Goal: Information Seeking & Learning: Compare options

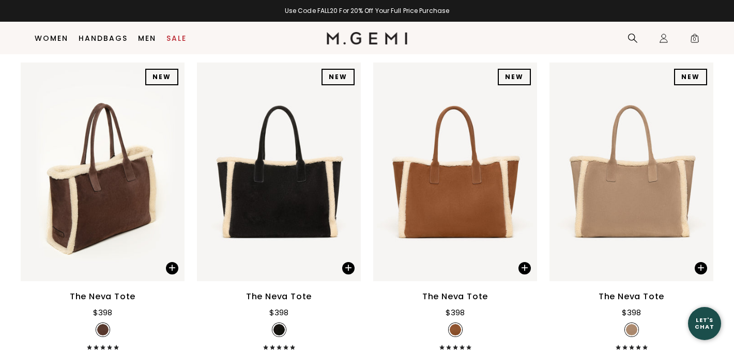
scroll to position [138, 0]
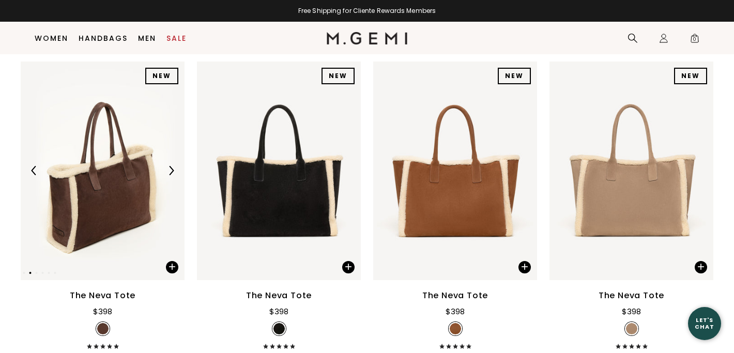
click at [122, 182] on img at bounding box center [103, 171] width 164 height 219
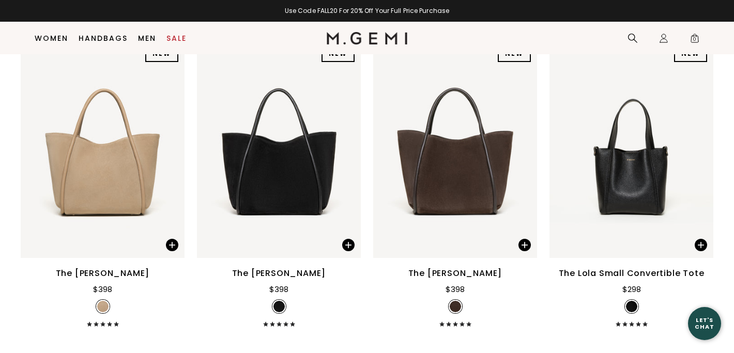
scroll to position [776, 0]
click at [437, 198] on img at bounding box center [455, 148] width 164 height 219
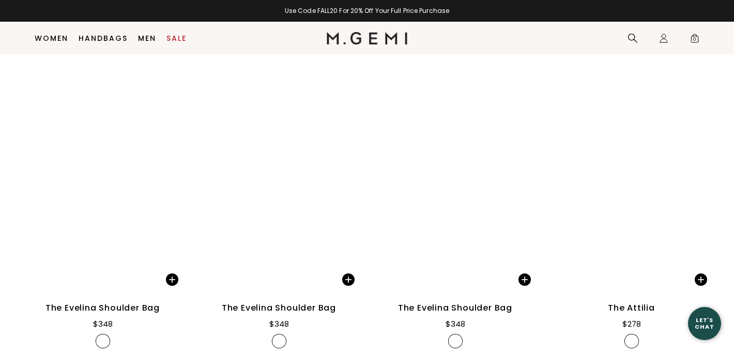
scroll to position [1682, 0]
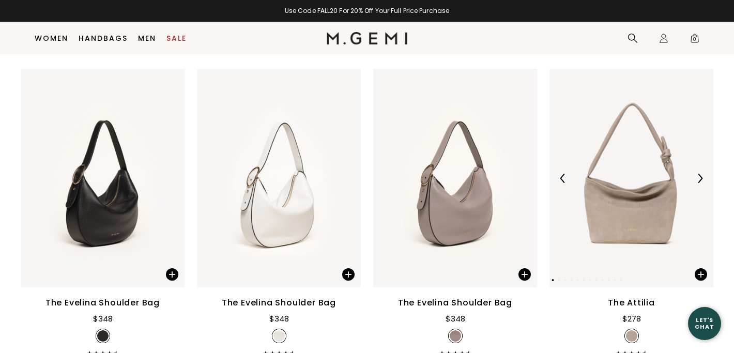
click at [628, 227] on img at bounding box center [632, 178] width 164 height 219
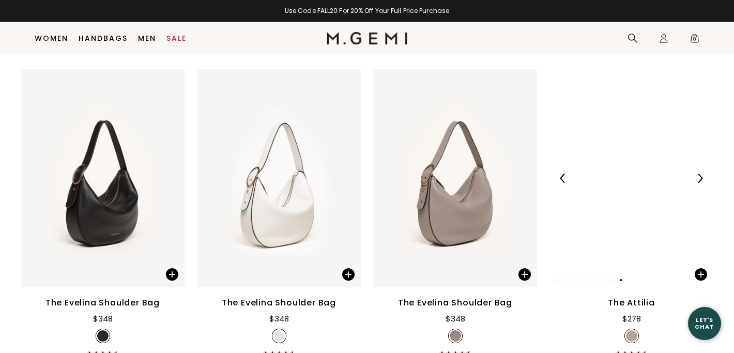
click at [701, 176] on img at bounding box center [700, 178] width 9 height 9
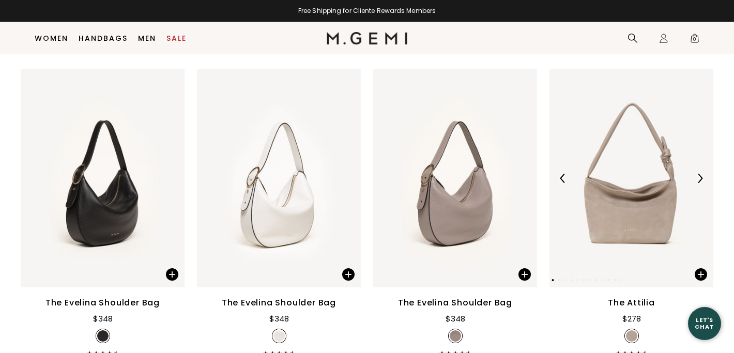
click at [701, 176] on img at bounding box center [700, 178] width 9 height 9
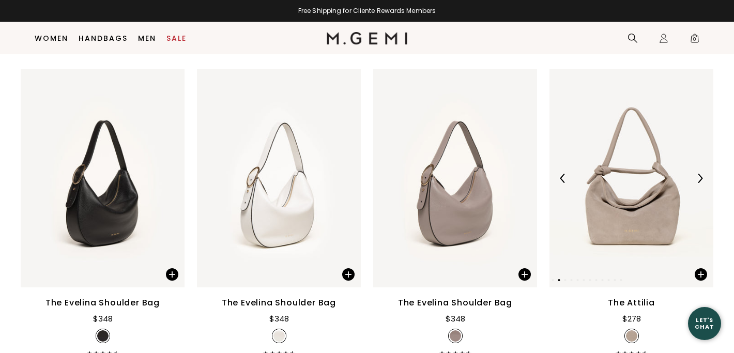
click at [701, 176] on img at bounding box center [700, 178] width 9 height 9
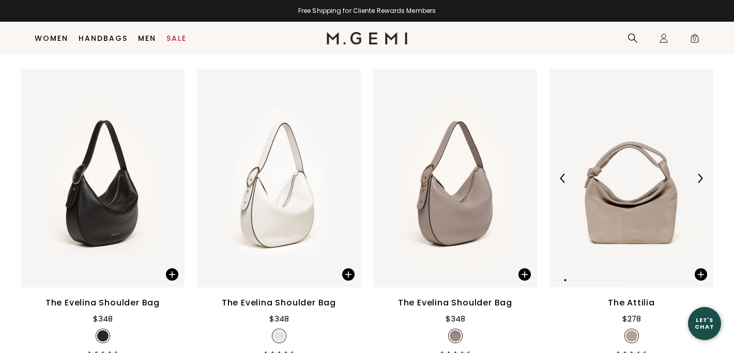
click at [701, 176] on img at bounding box center [700, 178] width 9 height 9
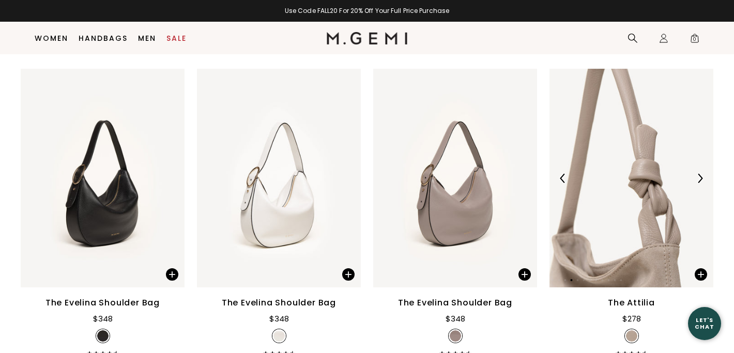
click at [701, 176] on img at bounding box center [700, 178] width 9 height 9
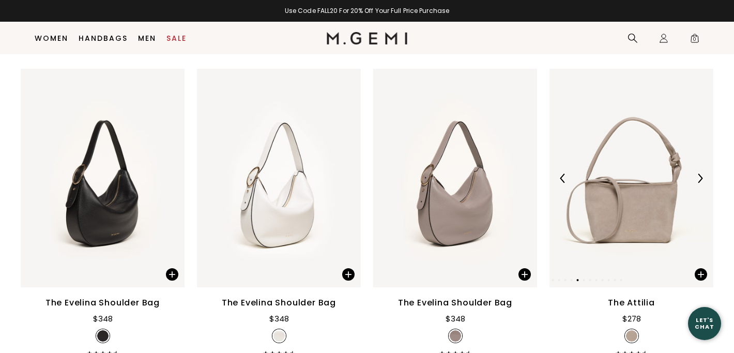
click at [701, 176] on img at bounding box center [700, 178] width 9 height 9
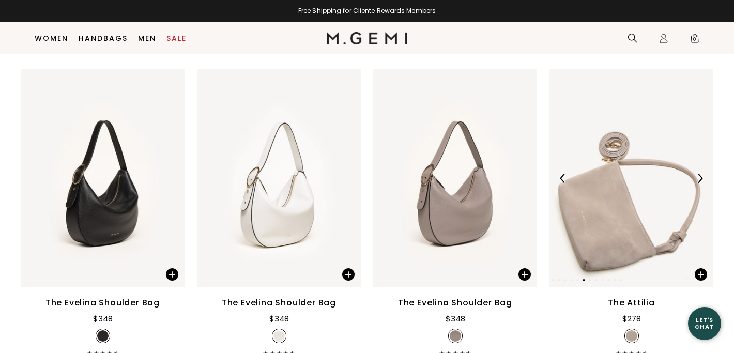
click at [701, 176] on img at bounding box center [700, 178] width 9 height 9
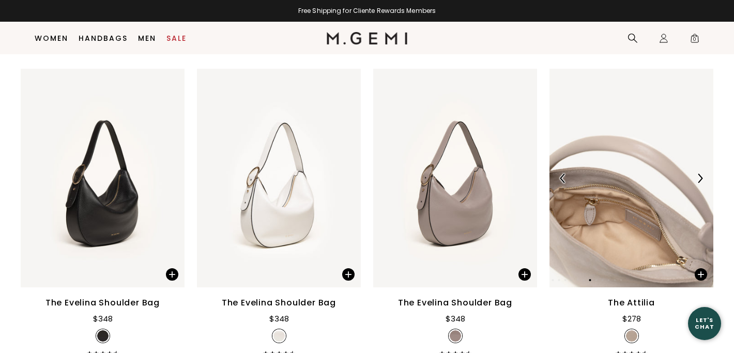
click at [581, 213] on img at bounding box center [632, 178] width 164 height 219
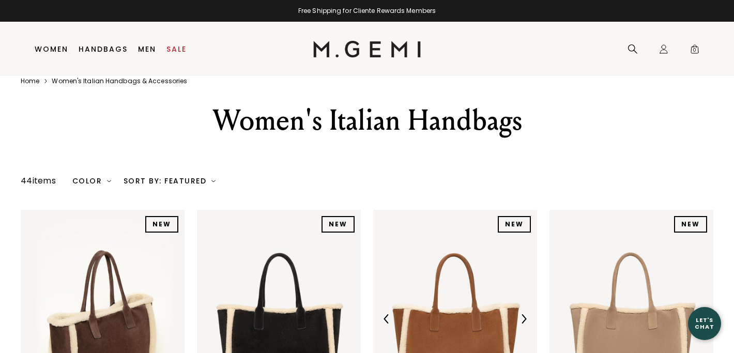
scroll to position [6, 0]
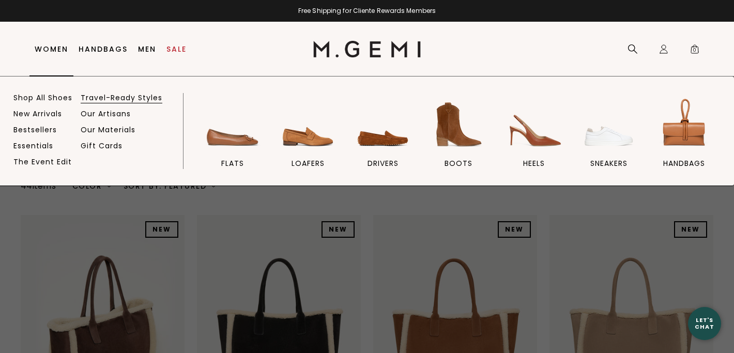
click at [95, 97] on link "Travel-Ready Styles" at bounding box center [122, 97] width 82 height 9
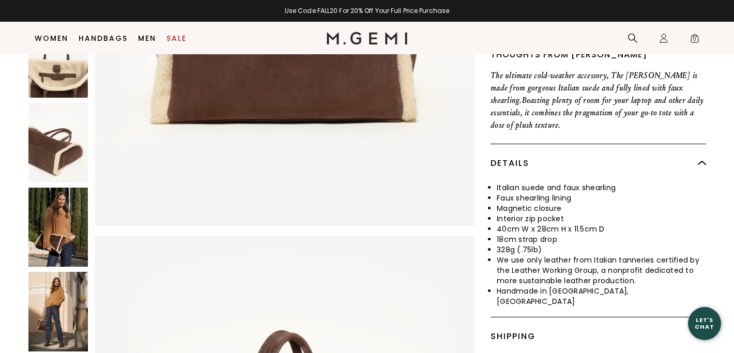
scroll to position [289, 0]
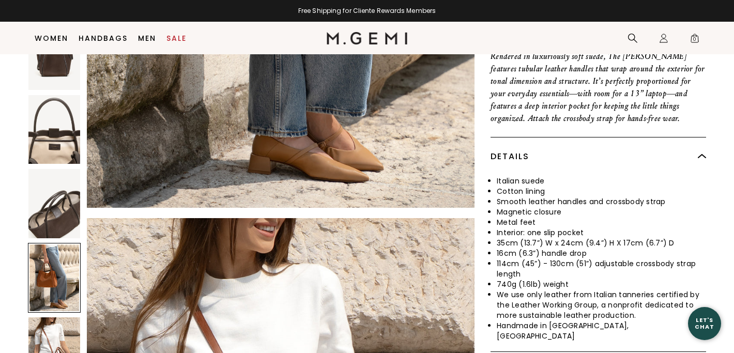
scroll to position [319, 0]
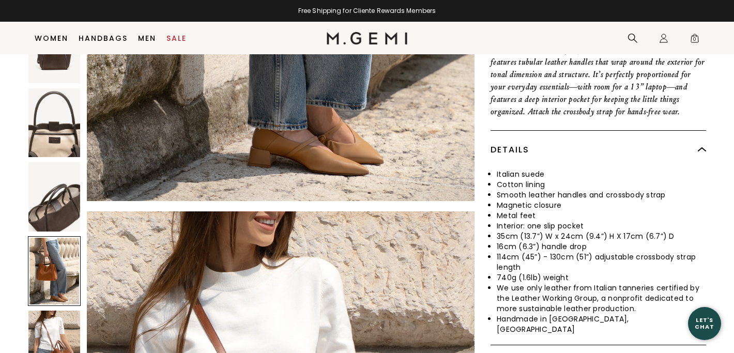
click at [56, 236] on div at bounding box center [54, 271] width 53 height 70
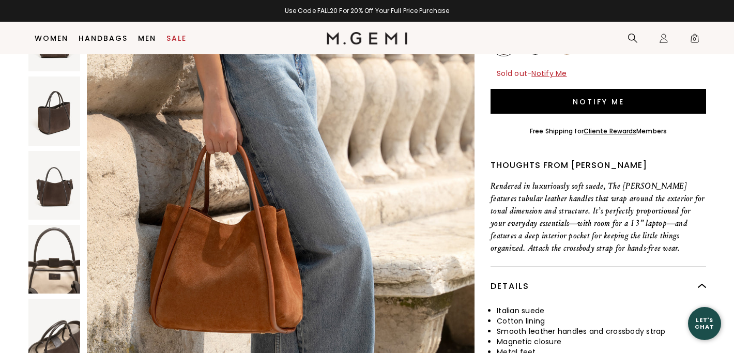
scroll to position [190, 0]
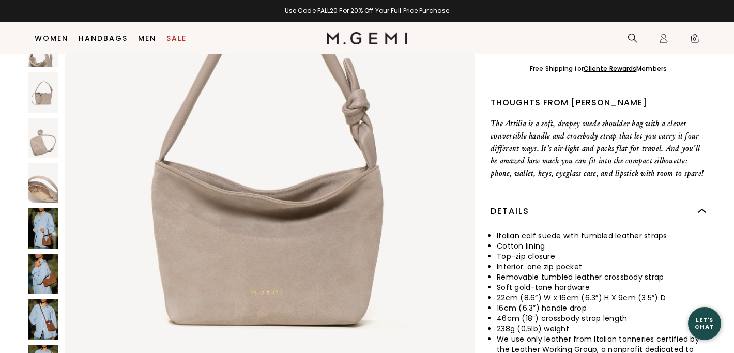
scroll to position [209, 0]
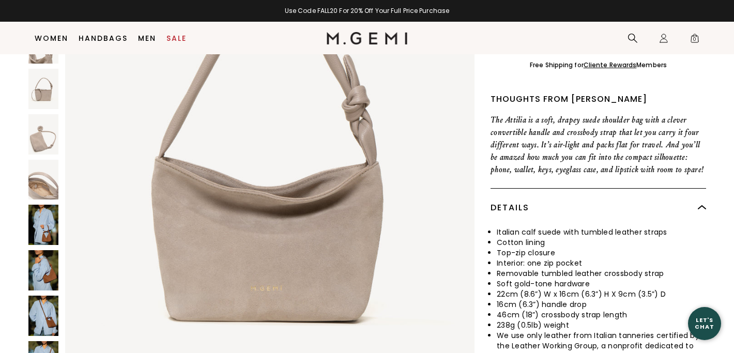
click at [47, 228] on img at bounding box center [43, 225] width 30 height 40
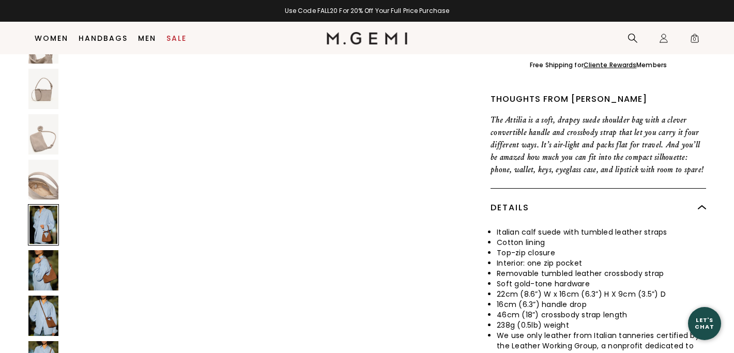
scroll to position [3965, 0]
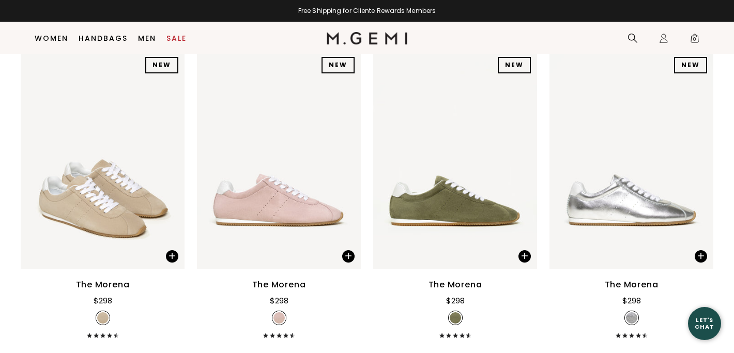
scroll to position [450, 0]
click at [100, 158] on img at bounding box center [103, 159] width 164 height 219
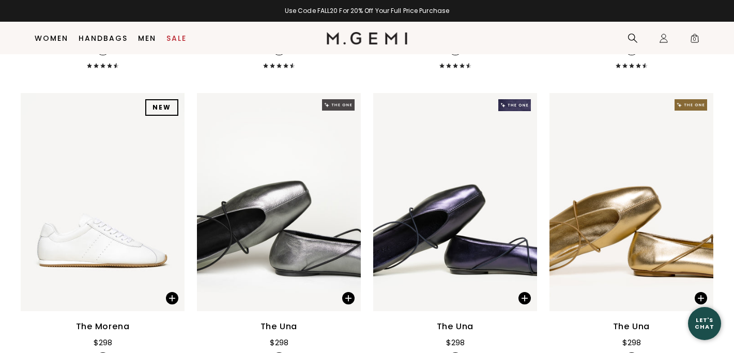
scroll to position [720, 0]
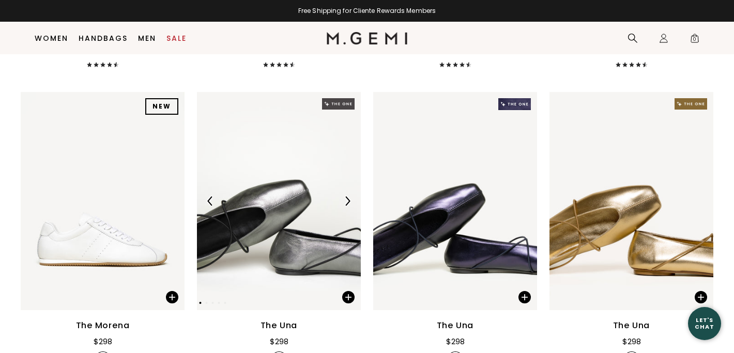
click at [348, 197] on img at bounding box center [347, 201] width 9 height 9
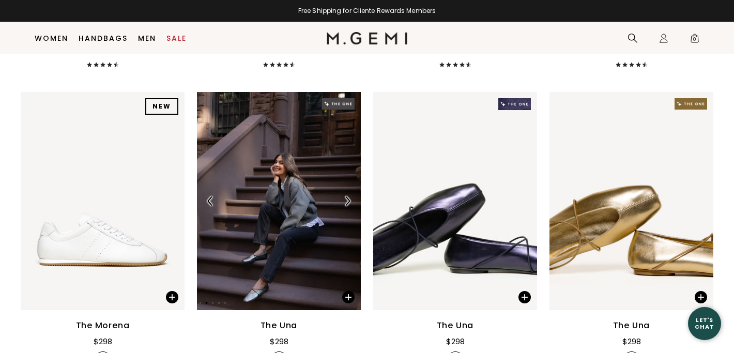
click at [348, 197] on img at bounding box center [347, 201] width 9 height 9
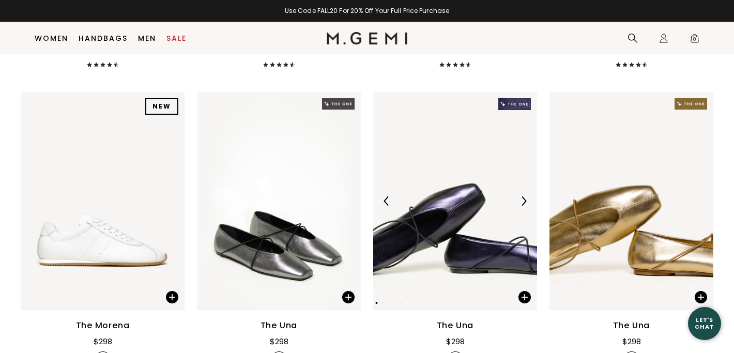
click at [521, 197] on img at bounding box center [523, 201] width 9 height 9
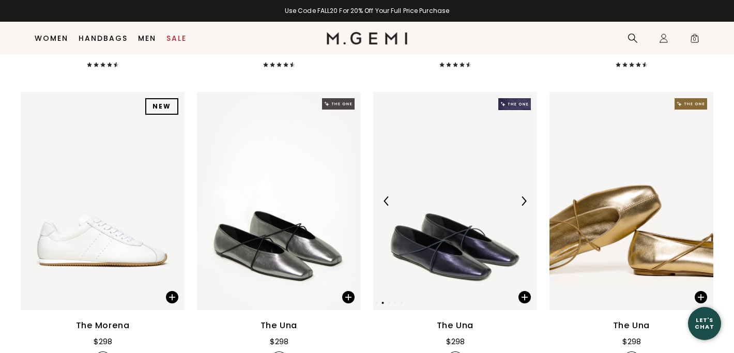
click at [521, 197] on img at bounding box center [523, 201] width 9 height 9
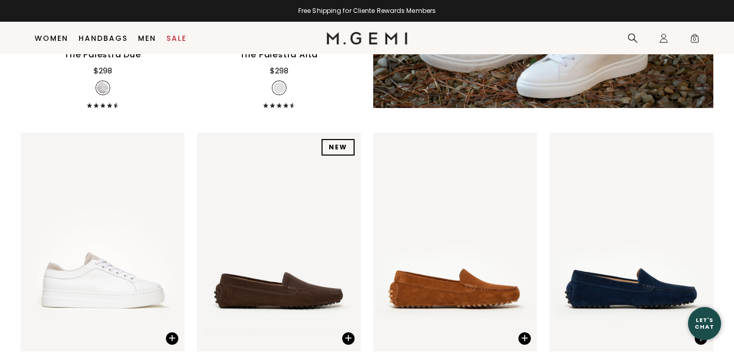
scroll to position [3746, 0]
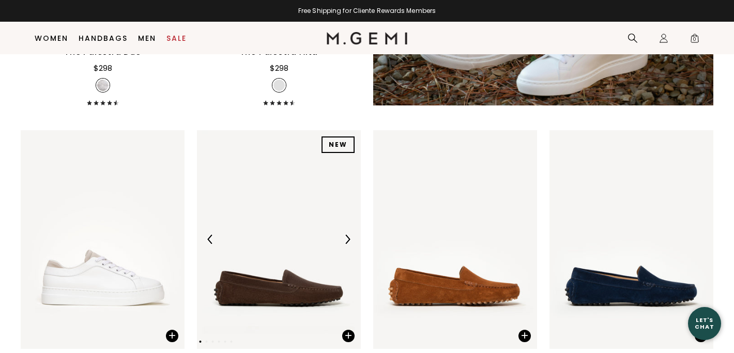
click at [328, 232] on img at bounding box center [279, 239] width 164 height 219
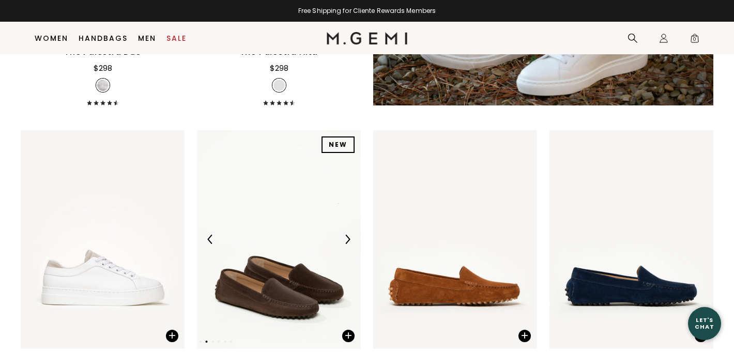
click at [328, 235] on img at bounding box center [279, 239] width 164 height 219
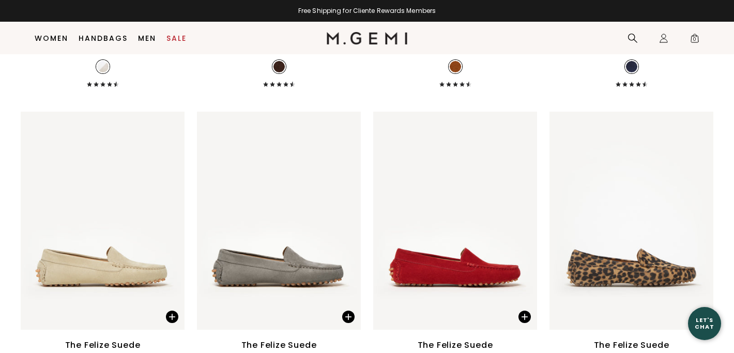
scroll to position [4078, 0]
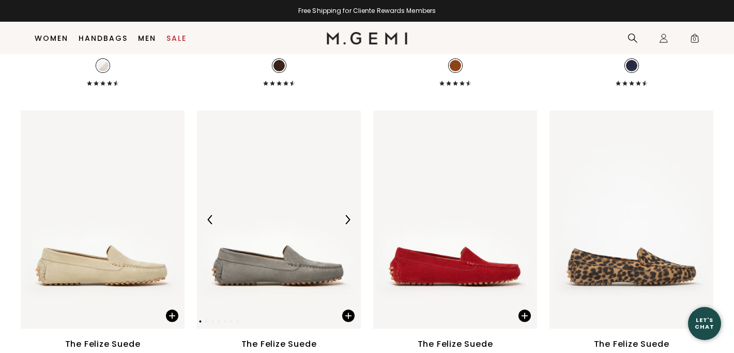
click at [255, 208] on img at bounding box center [279, 220] width 164 height 219
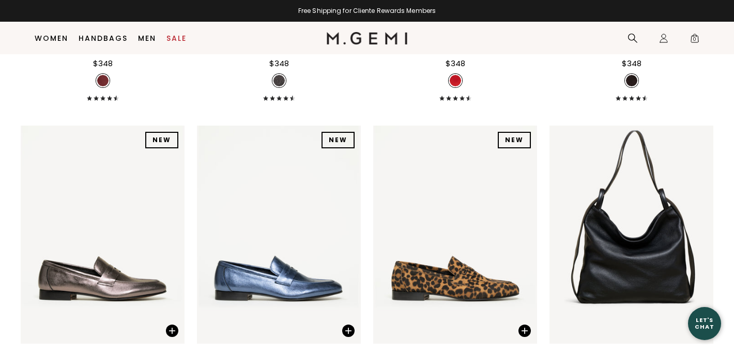
scroll to position [5284, 0]
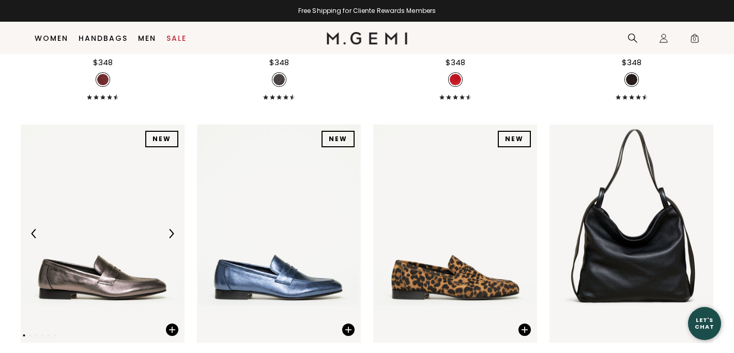
click at [66, 212] on img at bounding box center [103, 234] width 164 height 219
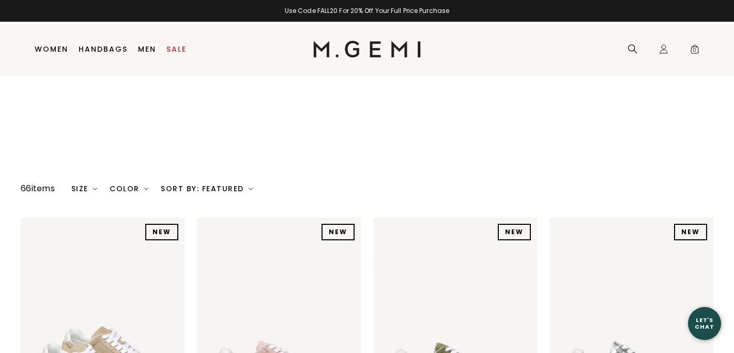
scroll to position [0, 0]
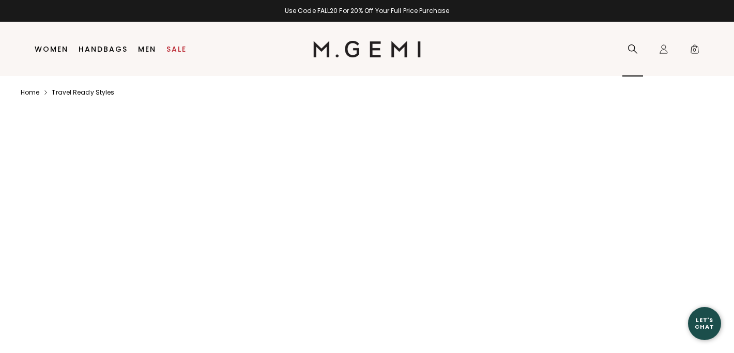
click at [631, 46] on icon at bounding box center [633, 49] width 10 height 10
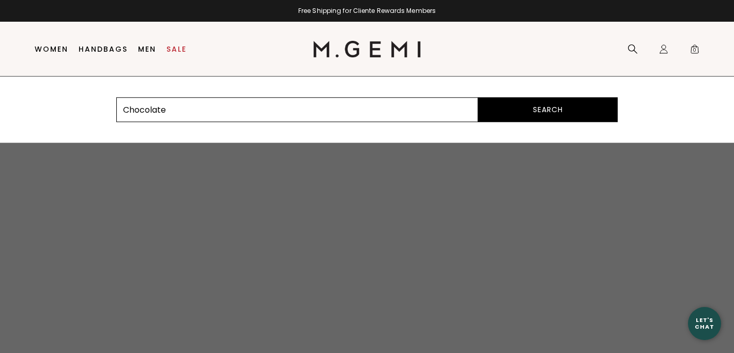
type input "Chocolate"
click at [478, 97] on button "Search" at bounding box center [548, 109] width 140 height 25
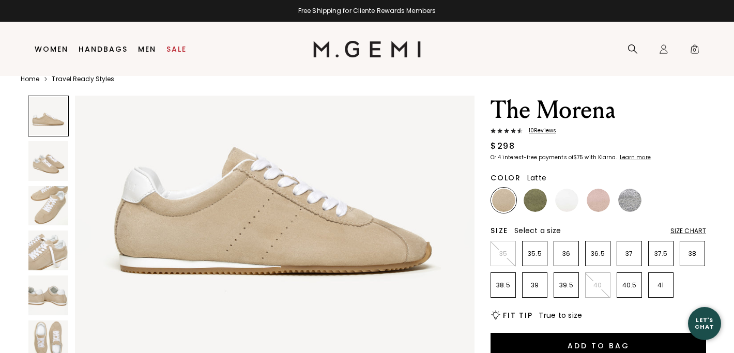
scroll to position [18, 0]
click at [633, 197] on img at bounding box center [630, 199] width 23 height 23
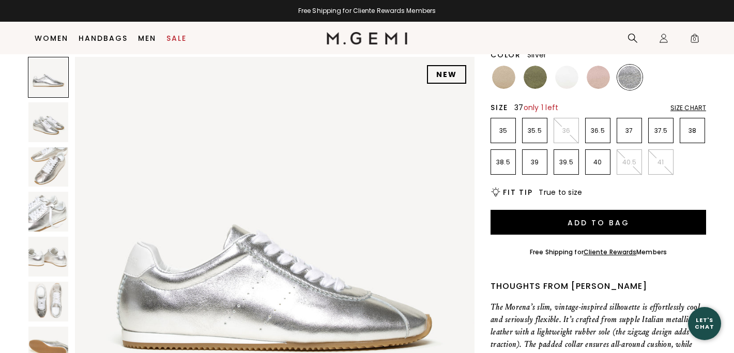
scroll to position [123, 0]
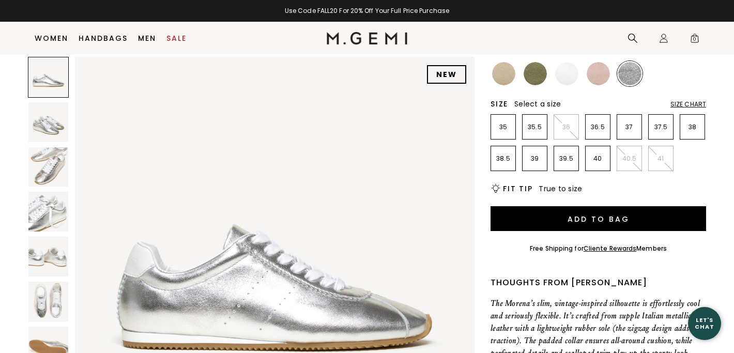
click at [567, 76] on img at bounding box center [566, 73] width 23 height 23
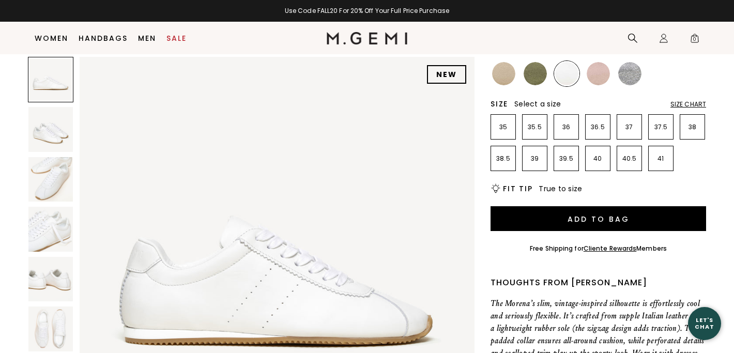
click at [597, 76] on img at bounding box center [598, 73] width 23 height 23
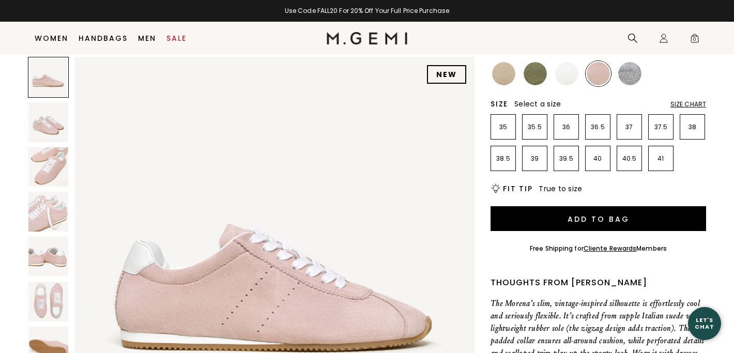
click at [538, 77] on img at bounding box center [535, 73] width 23 height 23
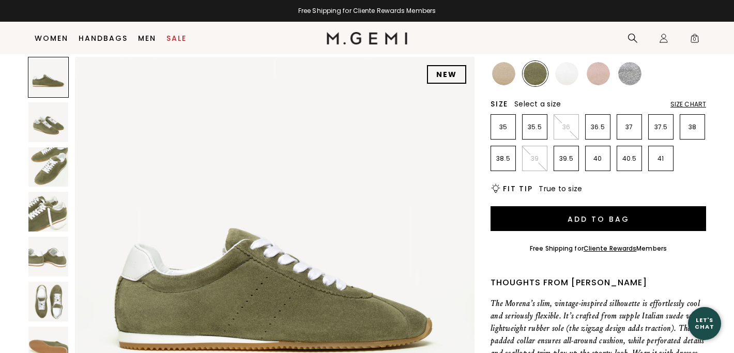
click at [500, 80] on img at bounding box center [503, 73] width 23 height 23
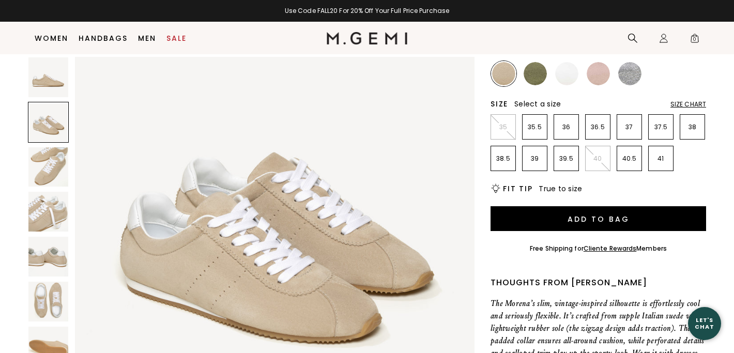
scroll to position [449, 0]
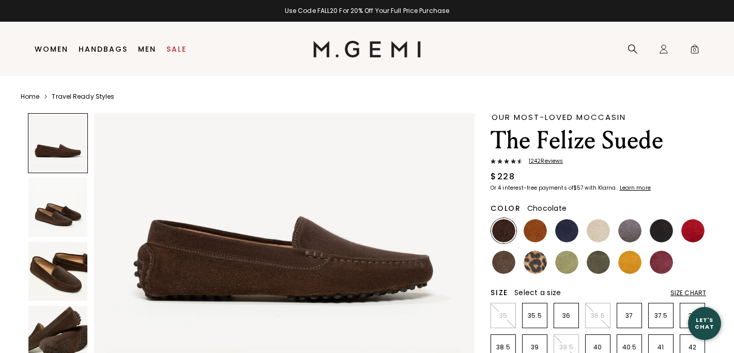
scroll to position [94, 0]
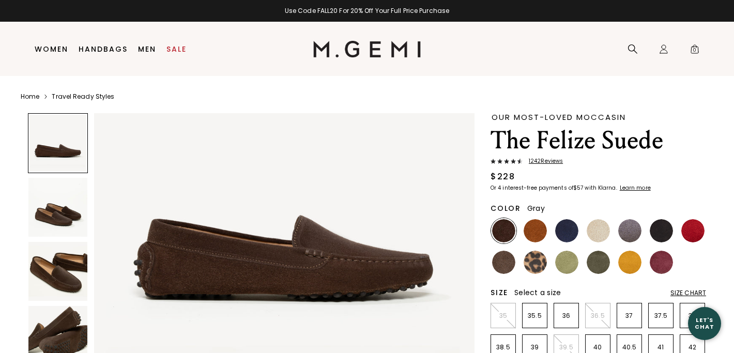
click at [631, 231] on img at bounding box center [630, 230] width 23 height 23
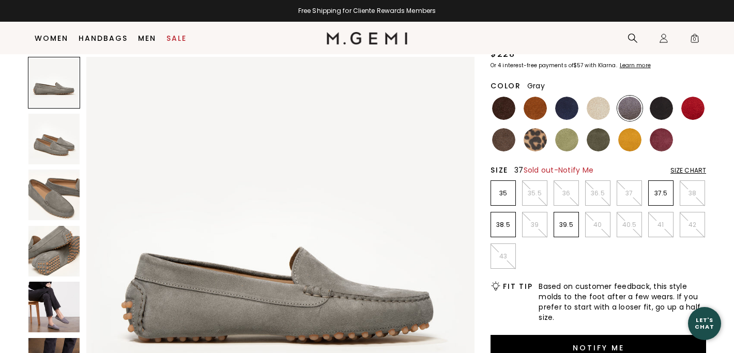
scroll to position [104, 0]
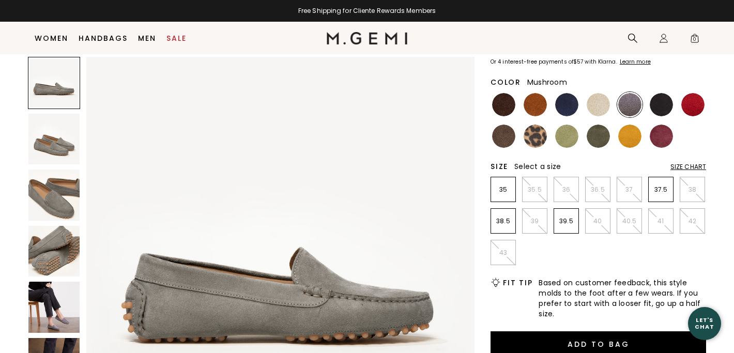
click at [508, 137] on img at bounding box center [503, 136] width 23 height 23
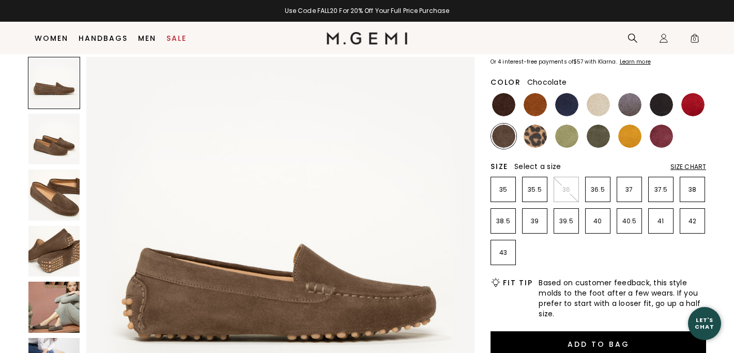
click at [507, 107] on img at bounding box center [503, 104] width 23 height 23
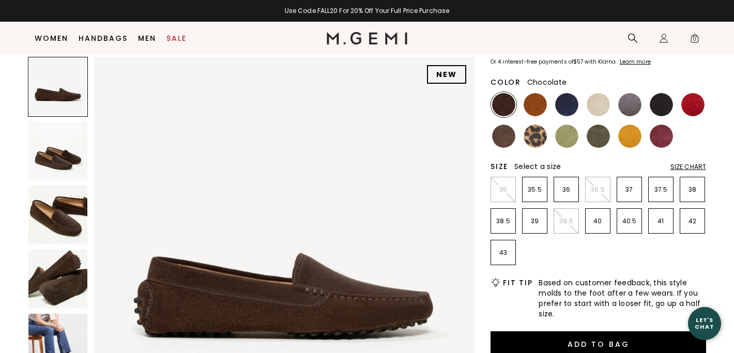
click at [66, 220] on img at bounding box center [57, 215] width 59 height 59
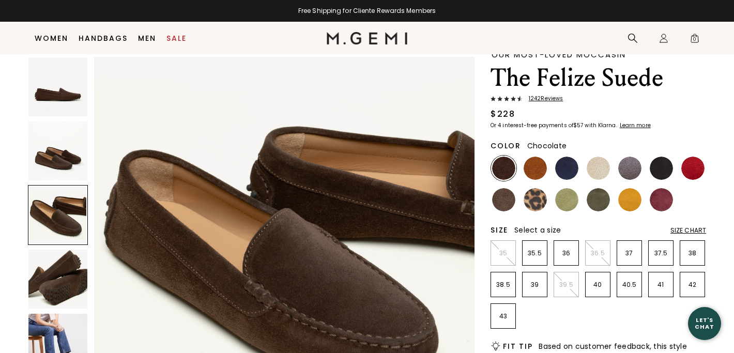
scroll to position [39, 0]
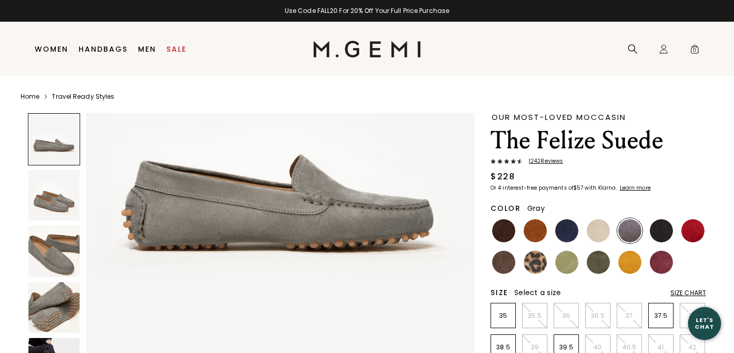
scroll to position [150, 0]
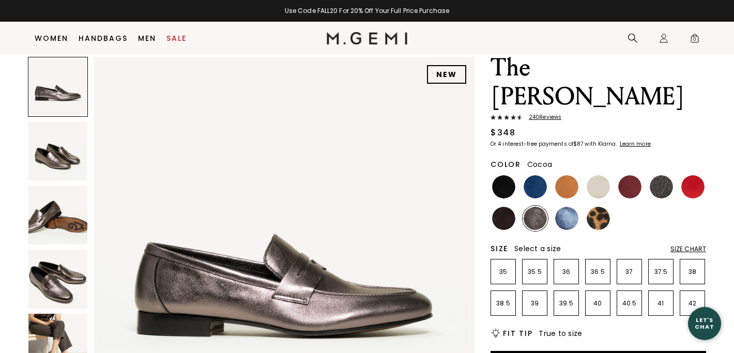
scroll to position [39, 0]
click at [41, 277] on img at bounding box center [57, 279] width 59 height 59
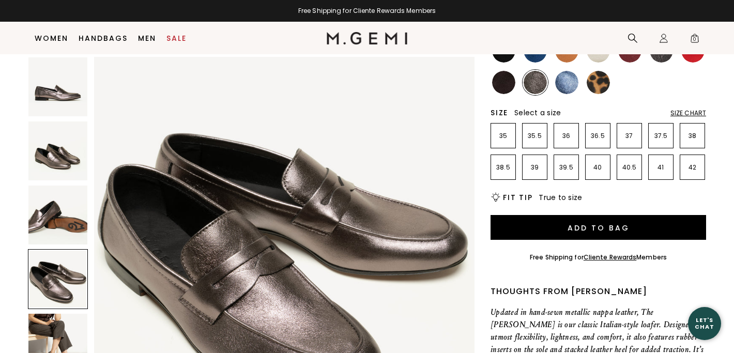
scroll to position [176, 0]
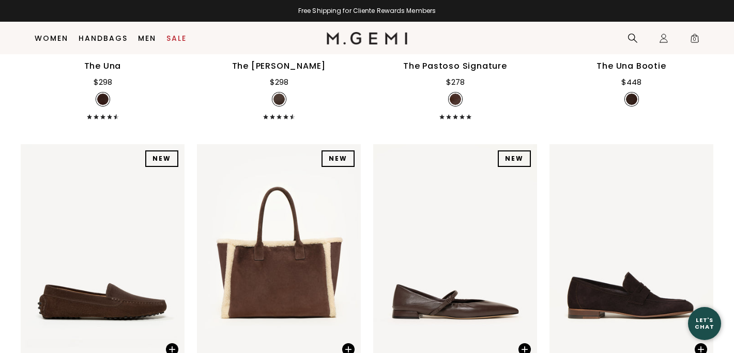
scroll to position [368, 0]
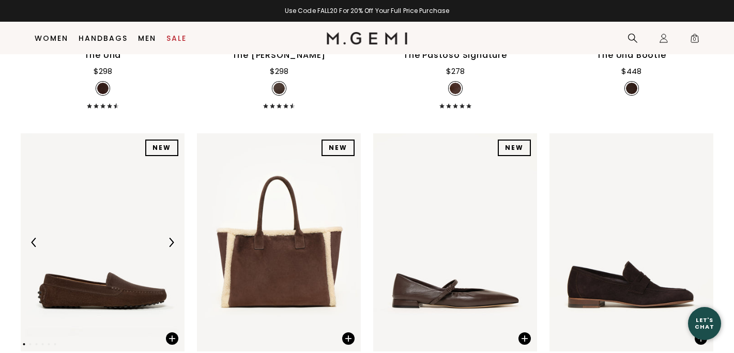
click at [170, 244] on img at bounding box center [171, 242] width 9 height 9
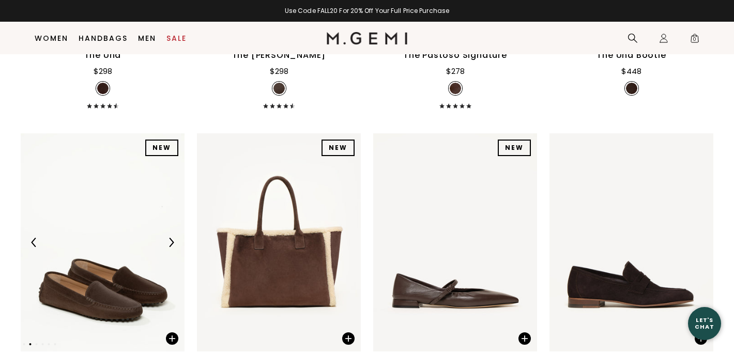
click at [170, 244] on img at bounding box center [171, 242] width 9 height 9
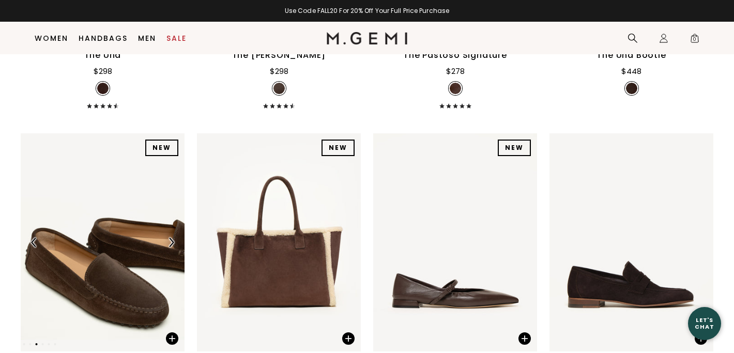
click at [170, 244] on img at bounding box center [171, 242] width 9 height 9
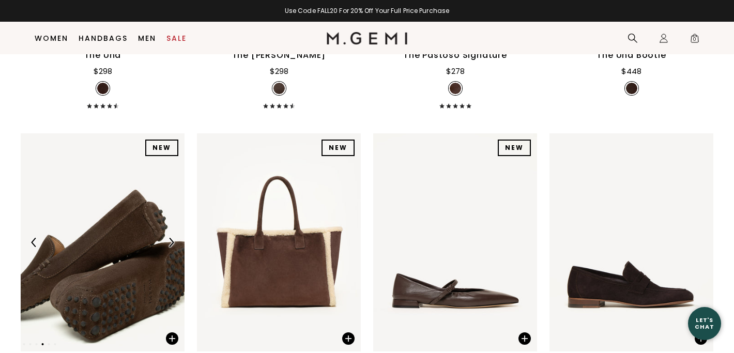
click at [170, 244] on img at bounding box center [171, 242] width 9 height 9
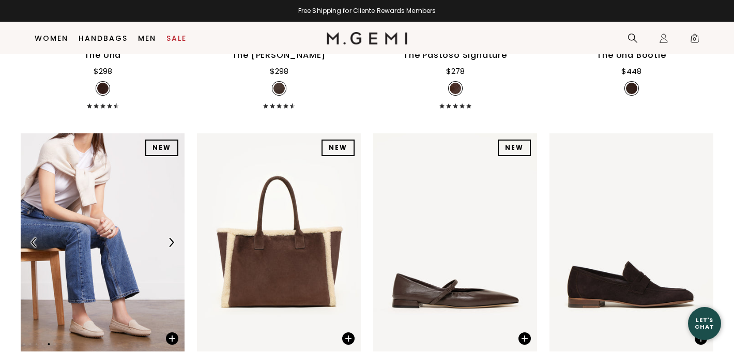
click at [170, 245] on img at bounding box center [171, 242] width 9 height 9
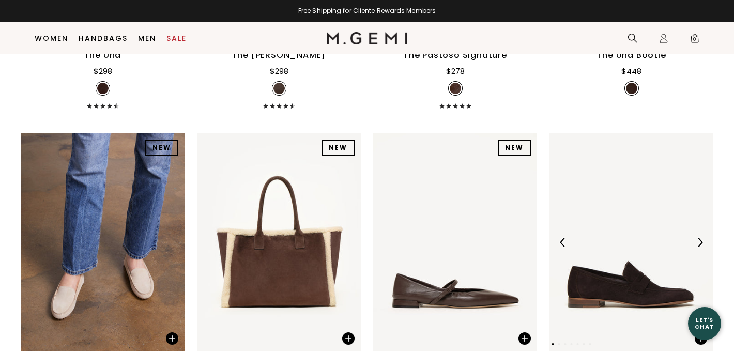
click at [700, 247] on img at bounding box center [700, 242] width 9 height 9
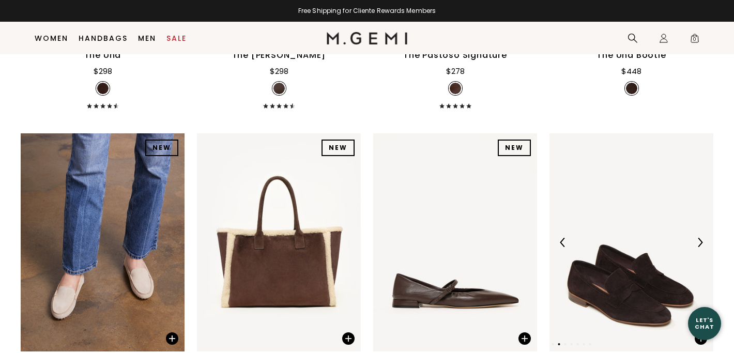
click at [700, 247] on img at bounding box center [700, 242] width 9 height 9
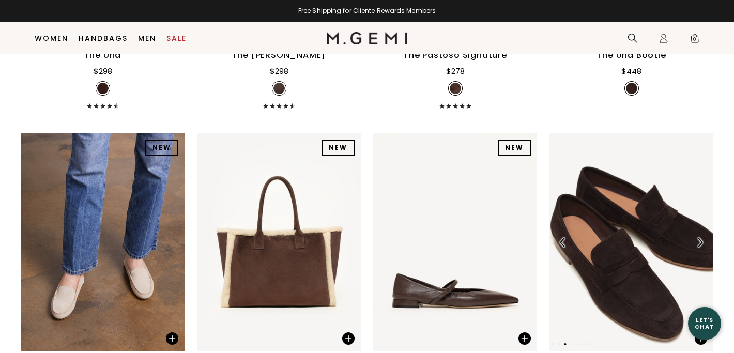
click at [700, 247] on img at bounding box center [700, 242] width 9 height 9
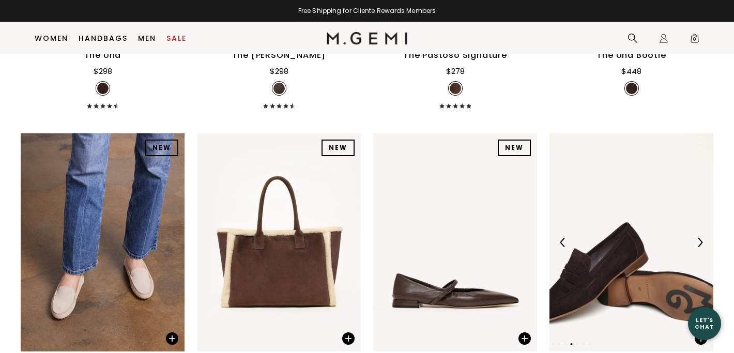
click at [700, 247] on img at bounding box center [700, 242] width 9 height 9
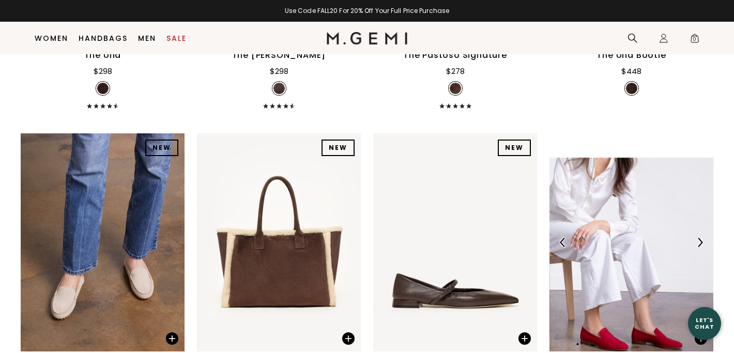
click at [700, 247] on img at bounding box center [700, 242] width 9 height 9
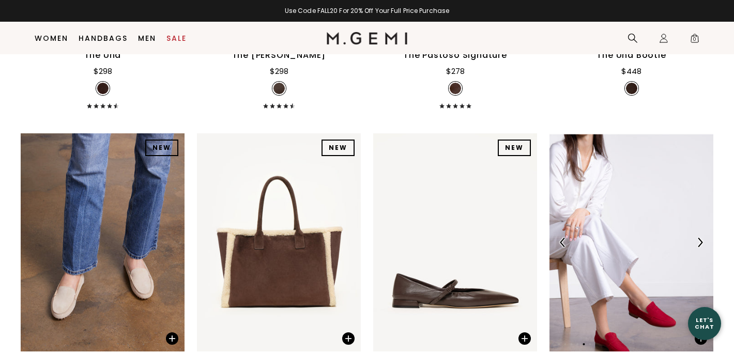
click at [699, 244] on img at bounding box center [700, 242] width 9 height 9
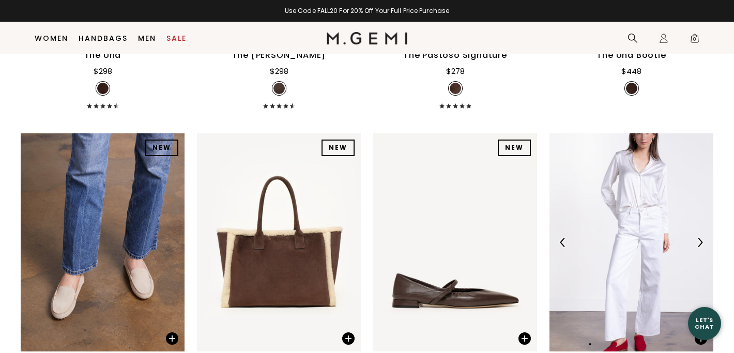
click at [699, 244] on img at bounding box center [700, 242] width 9 height 9
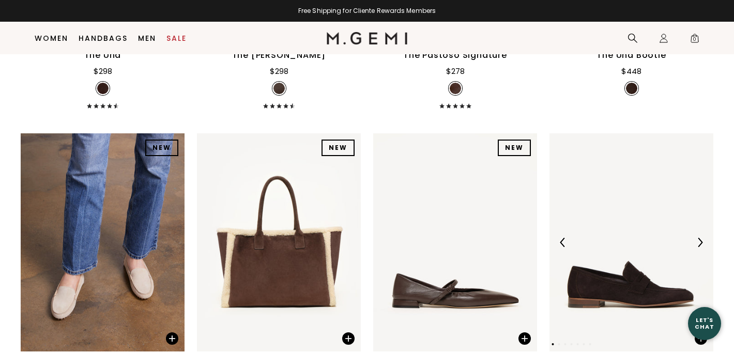
click at [564, 243] on img at bounding box center [563, 242] width 9 height 9
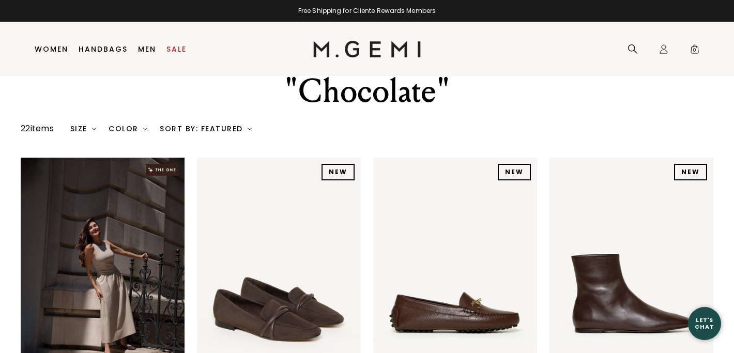
scroll to position [0, 0]
